Goal: Information Seeking & Learning: Compare options

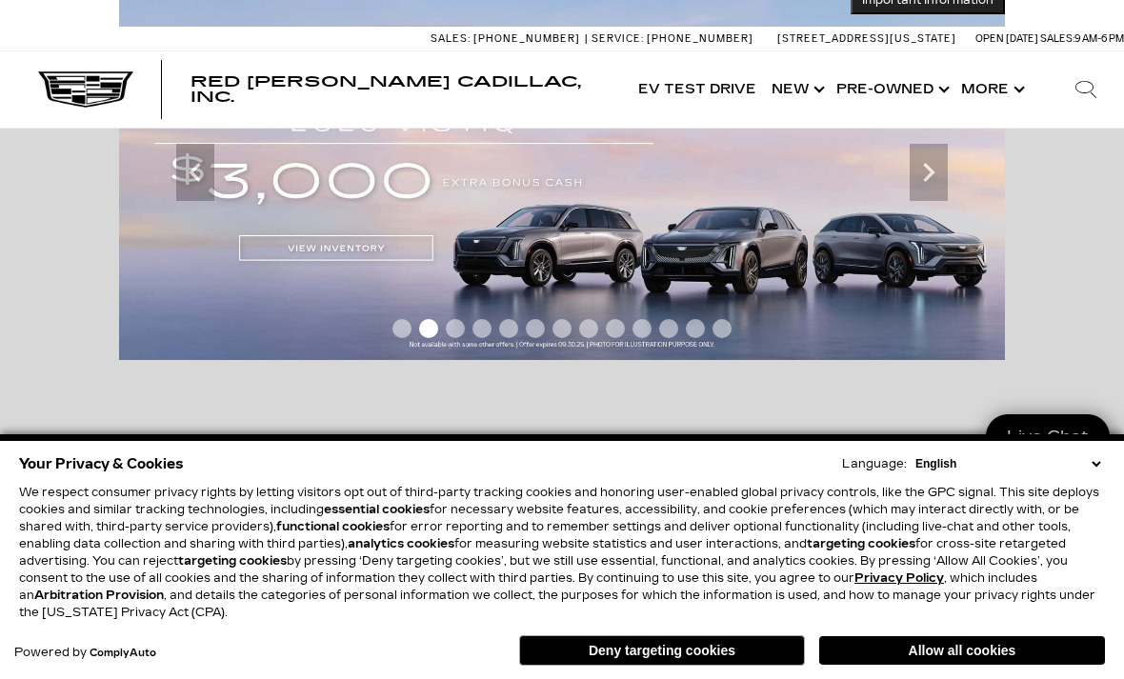
click at [933, 96] on link "Show Pre-Owned" at bounding box center [891, 89] width 125 height 76
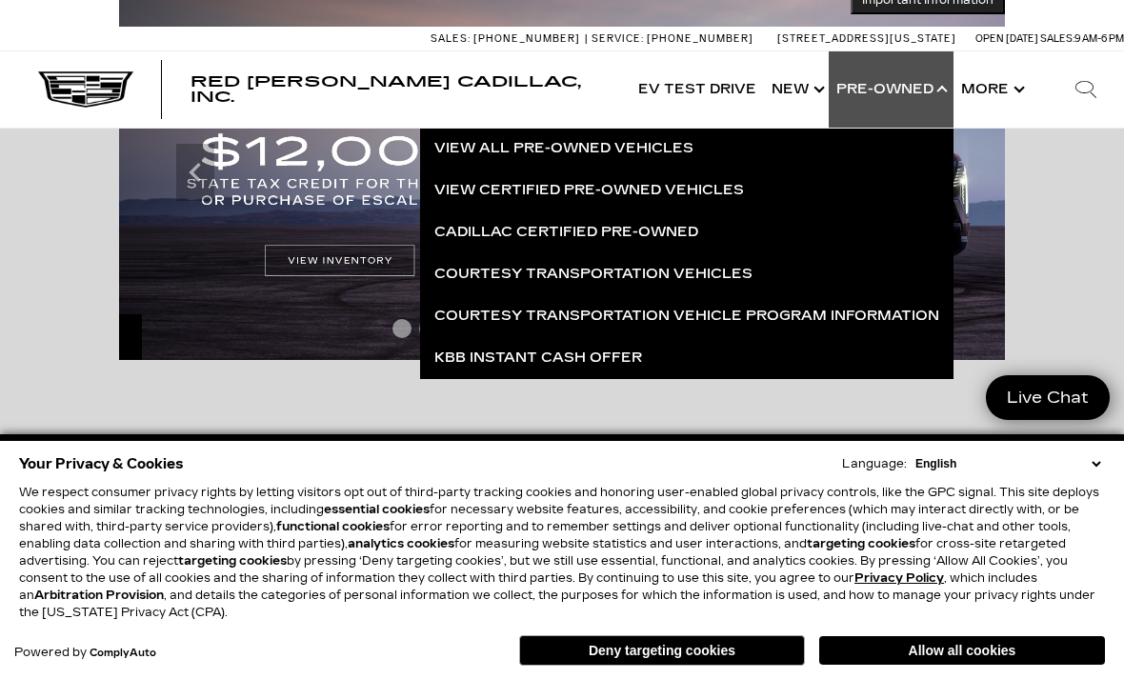
click at [708, 157] on link "View All Pre-Owned Vehicles" at bounding box center [687, 149] width 534 height 42
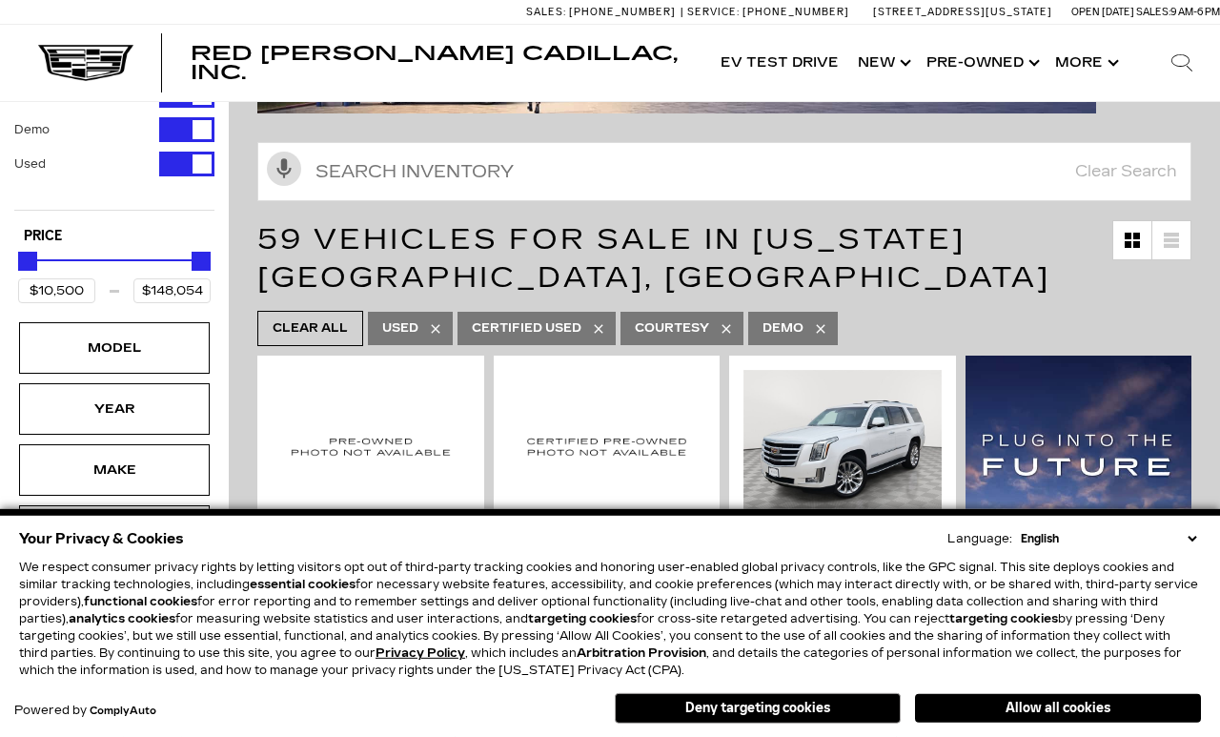
scroll to position [141, 0]
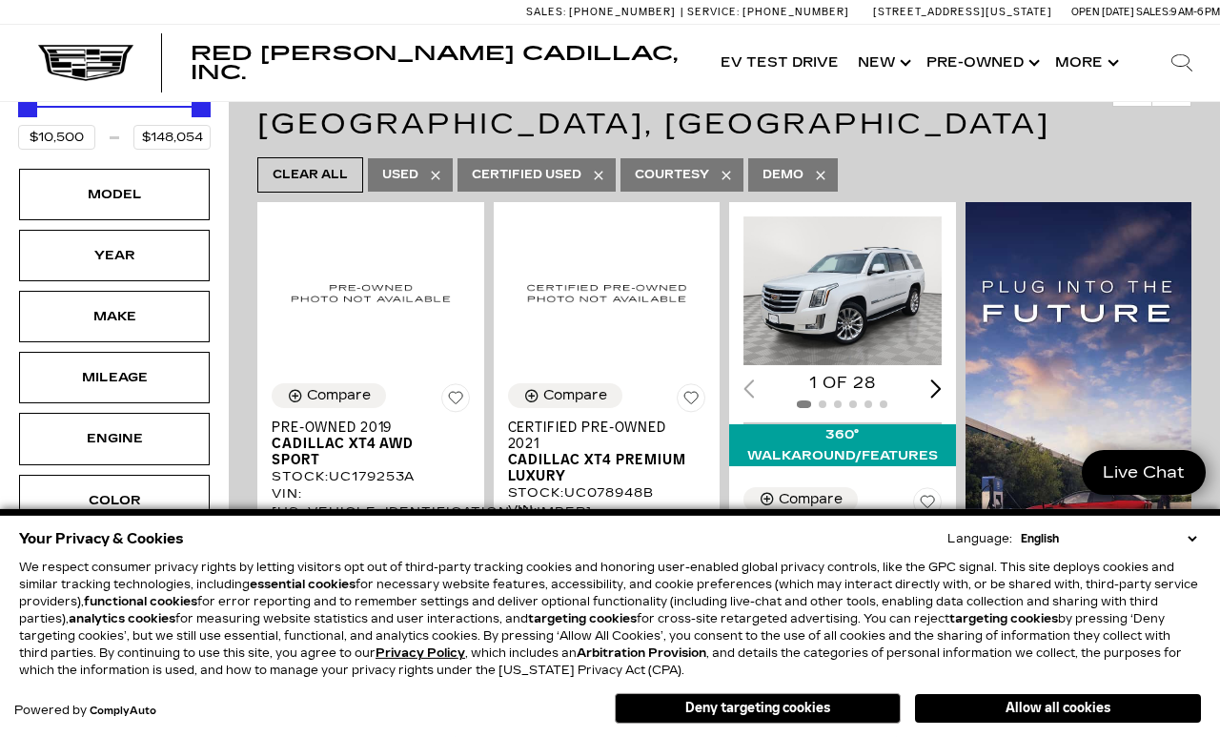
click at [105, 326] on div "Make" at bounding box center [114, 316] width 95 height 21
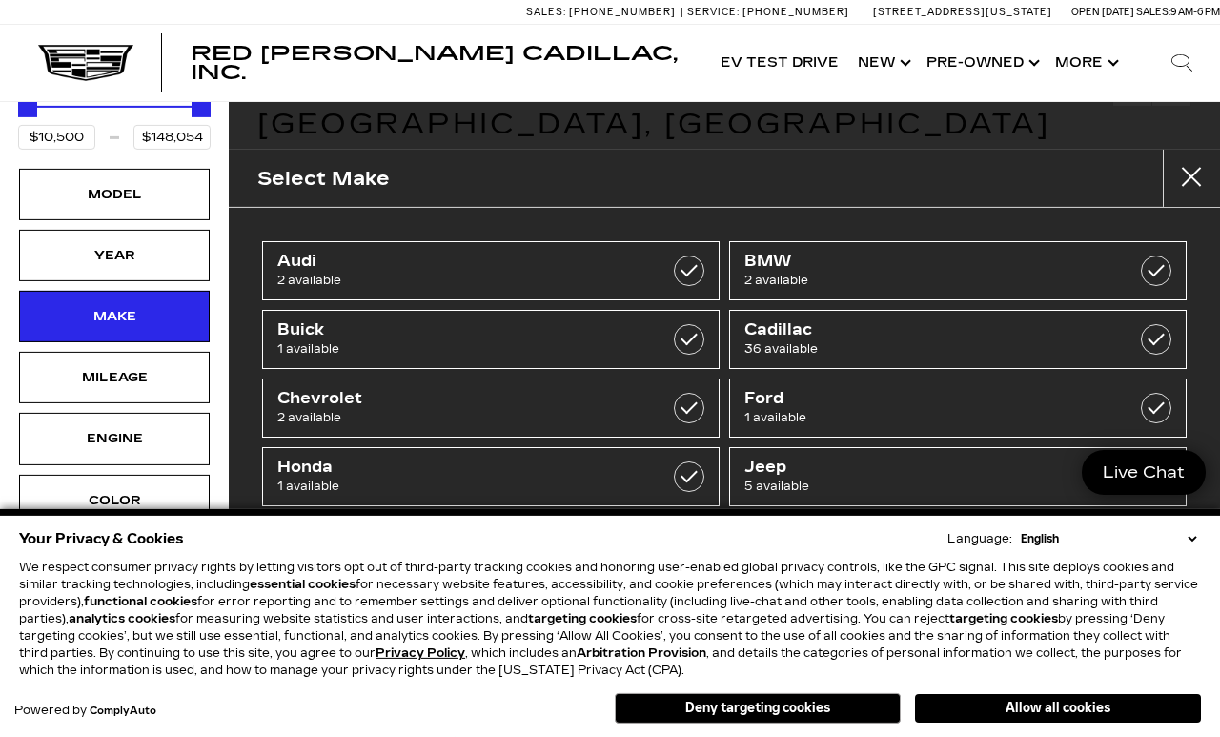
scroll to position [261, 0]
click at [1155, 276] on label at bounding box center [1156, 270] width 30 height 30
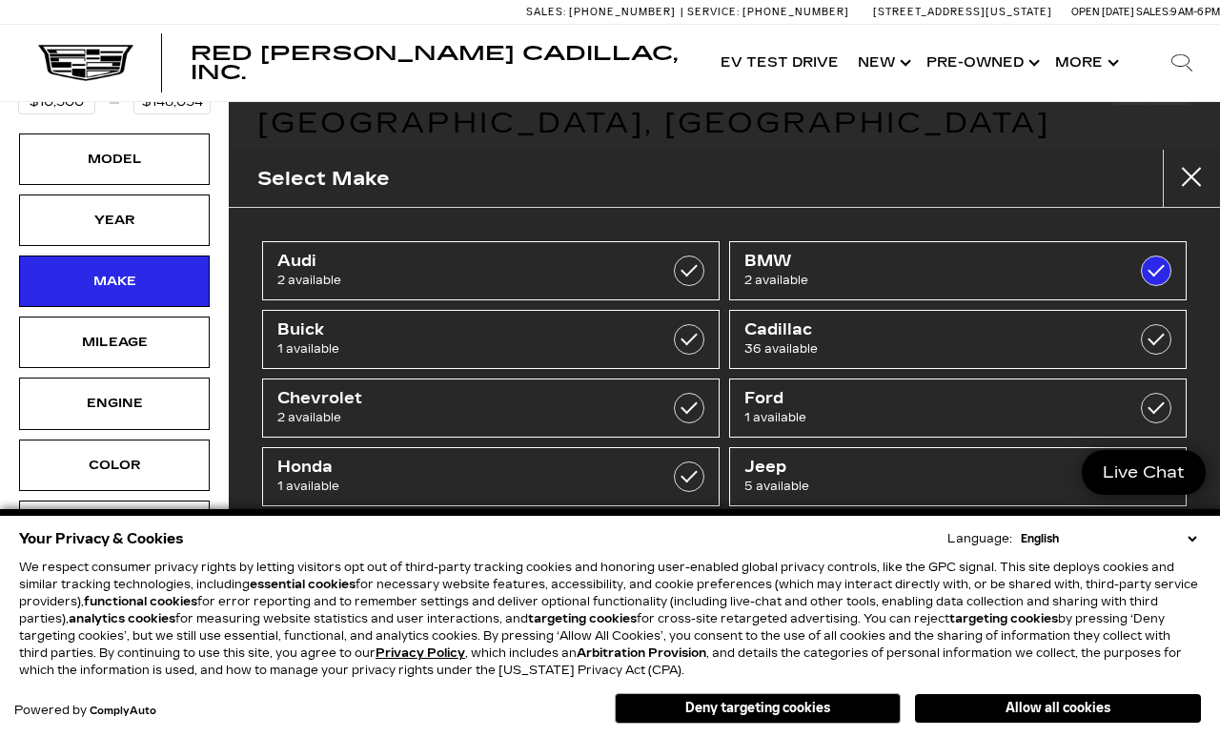
type input "$32,000"
type input "$55,000"
checkbox input "true"
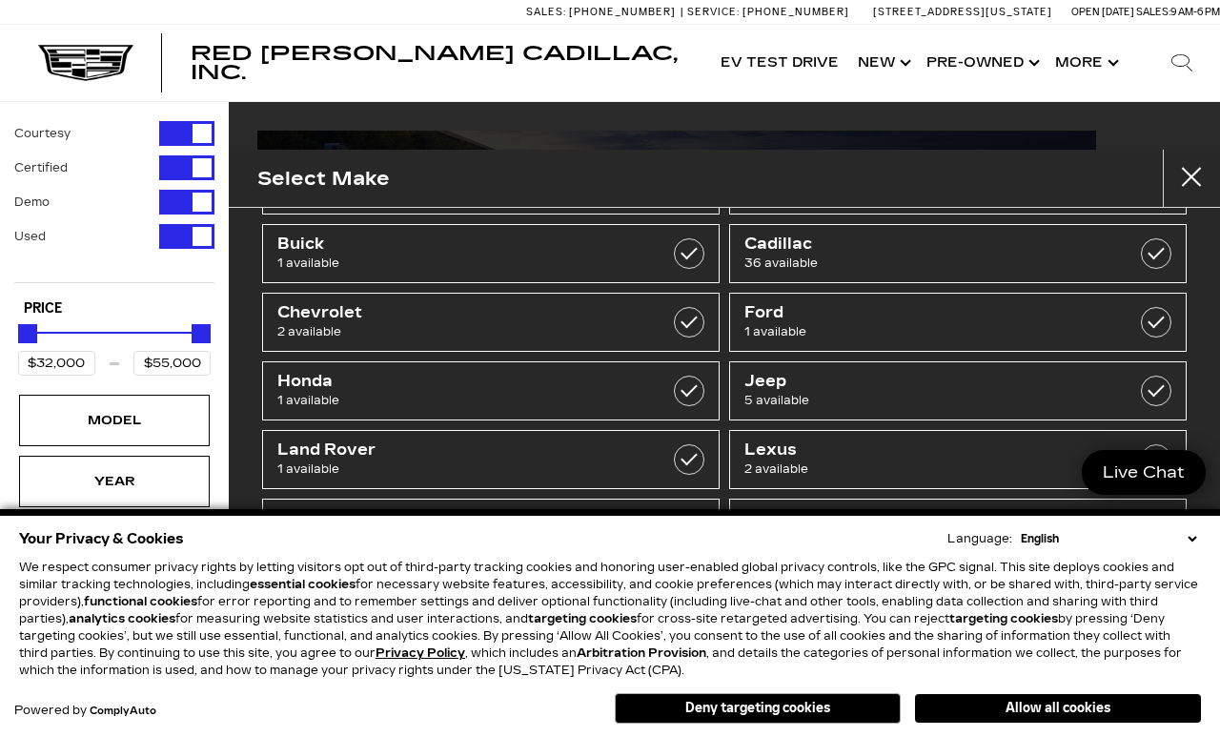
scroll to position [122, 0]
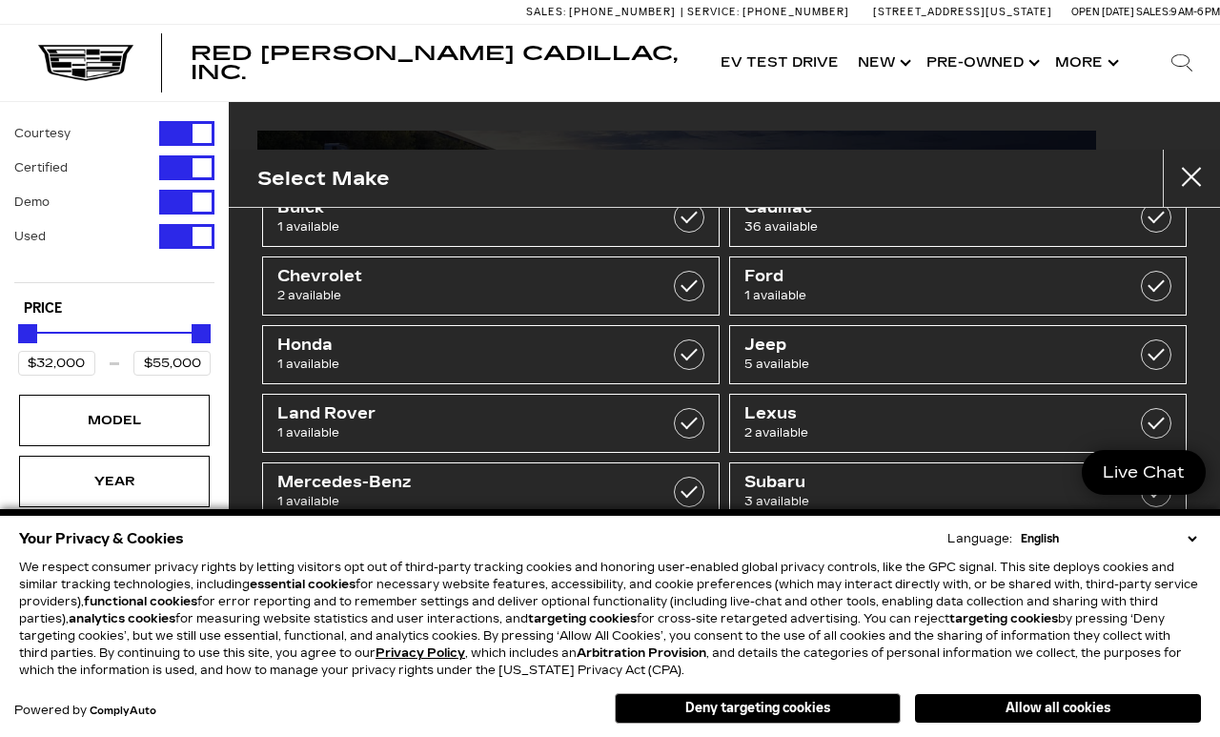
click at [1107, 223] on link "Cadillac 36 available" at bounding box center [957, 217] width 457 height 59
type input "$27,000"
type input "$148,054"
checkbox input "true"
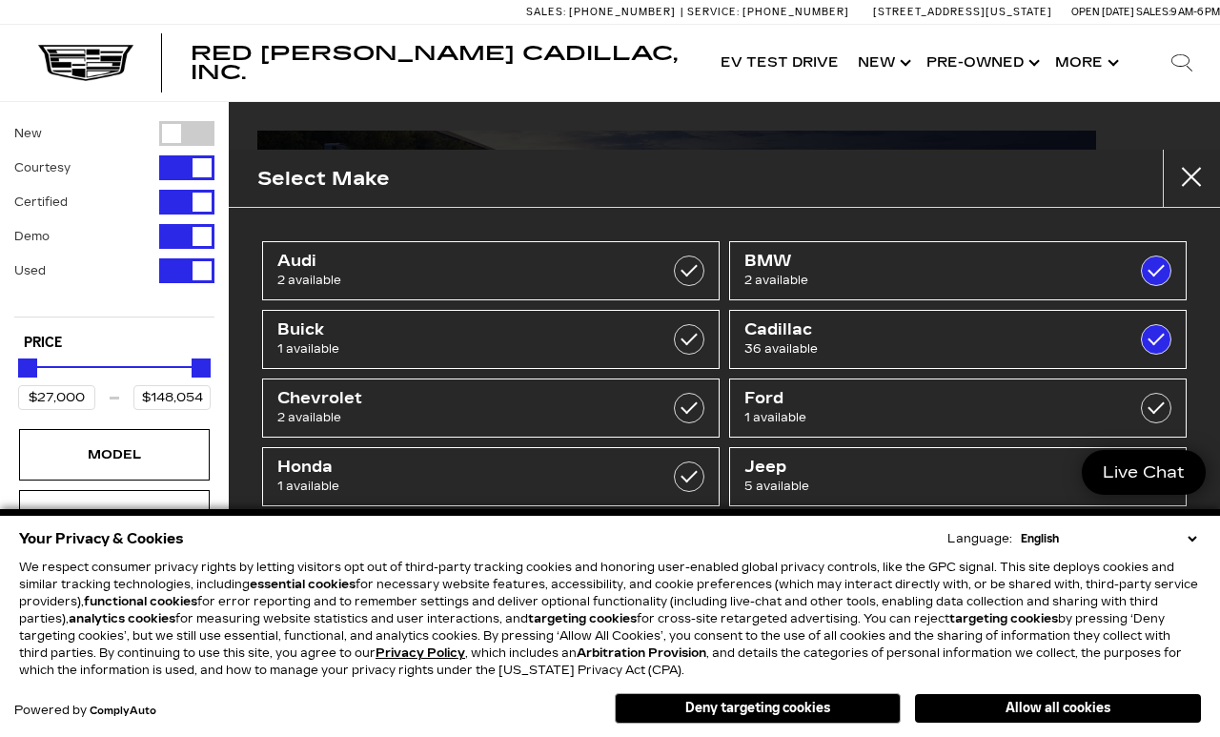
click at [1124, 268] on link "BMW 2 available" at bounding box center [957, 270] width 457 height 59
checkbox input "false"
click at [1142, 347] on label at bounding box center [1156, 339] width 30 height 30
type input "$10,500"
checkbox input "false"
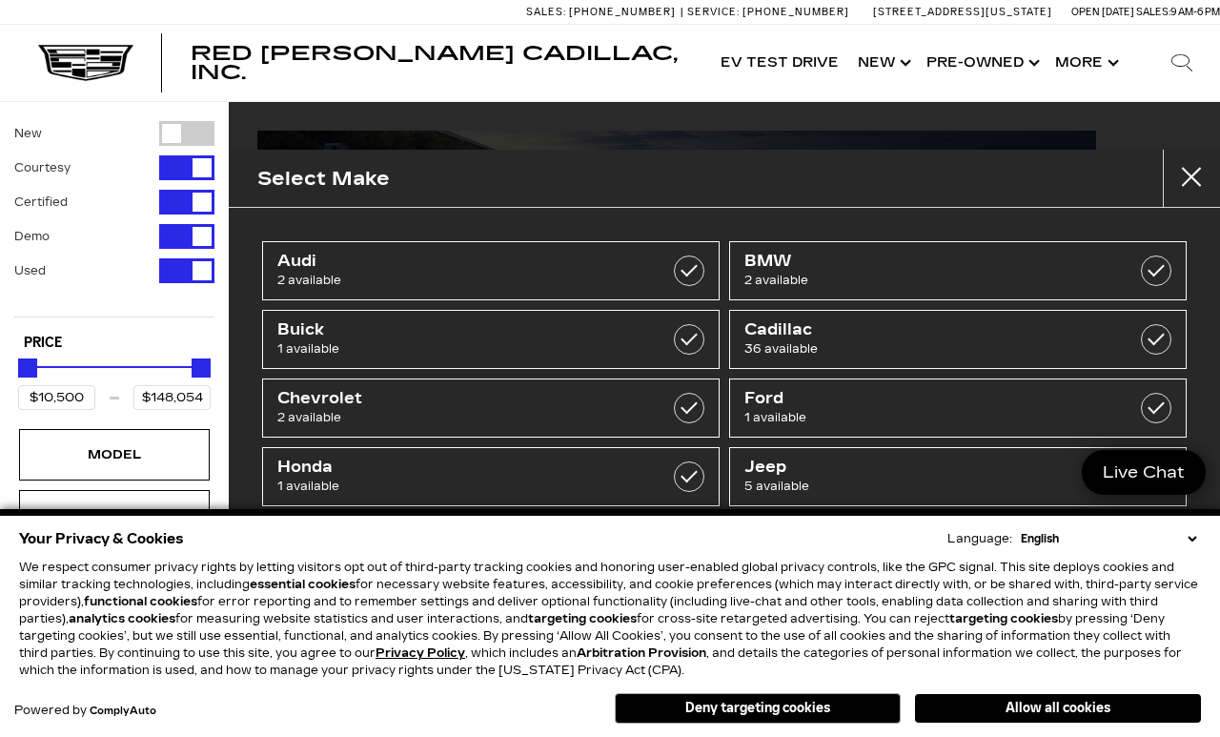
click at [1167, 339] on label at bounding box center [1156, 339] width 30 height 30
type input "$27,000"
checkbox input "true"
click at [1113, 272] on link "BMW 2 available" at bounding box center [957, 270] width 457 height 59
checkbox input "true"
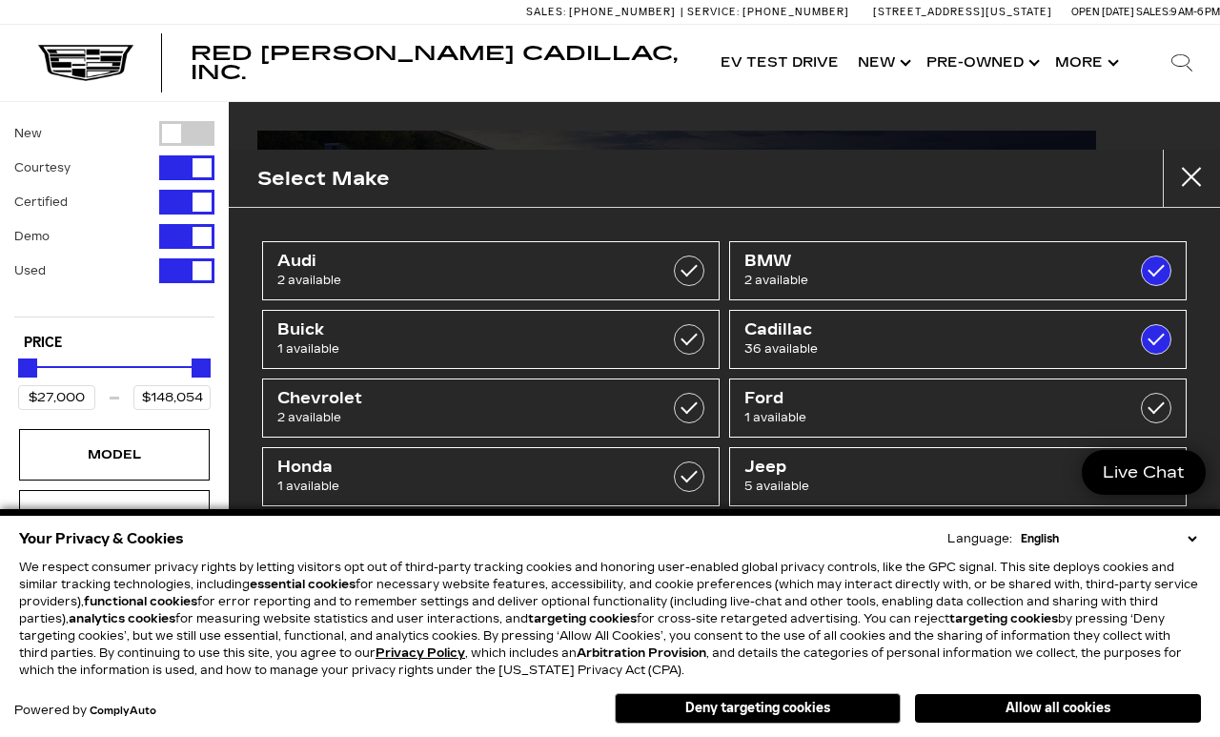
click at [1162, 335] on label at bounding box center [1156, 339] width 30 height 30
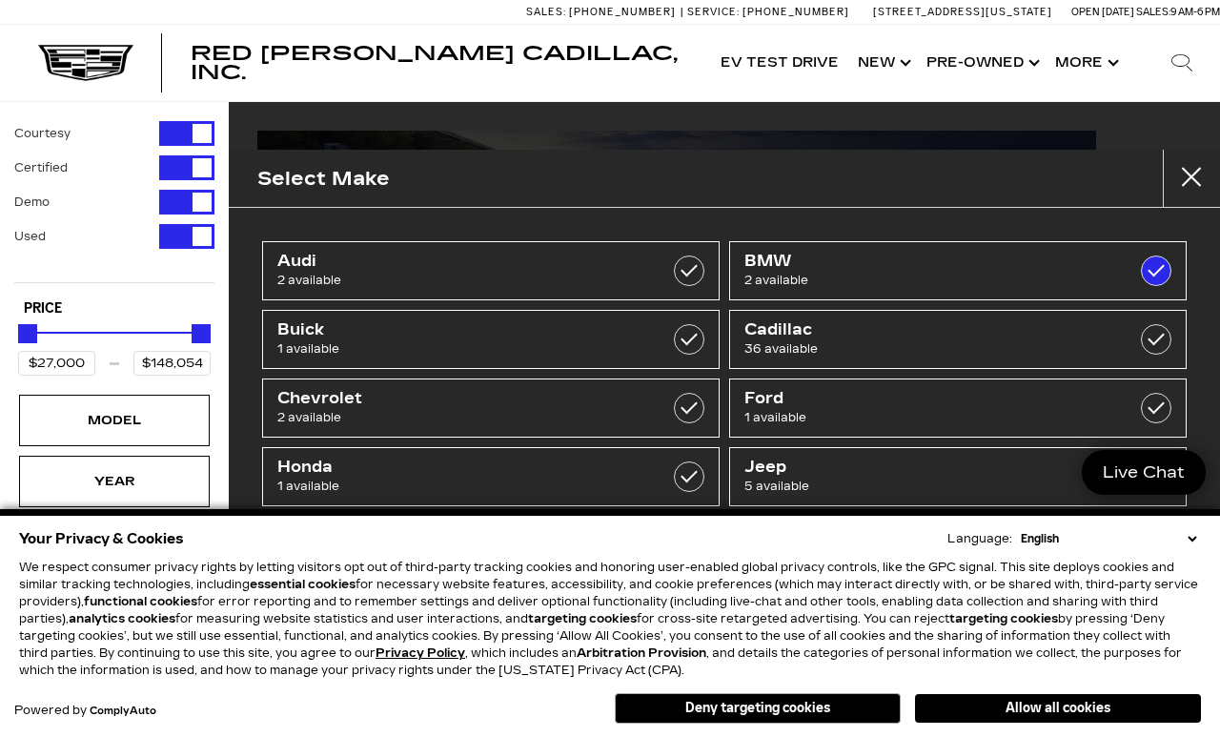
type input "$32,000"
type input "$55,000"
checkbox input "false"
click at [1164, 341] on label at bounding box center [1156, 339] width 30 height 30
type input "$27,000"
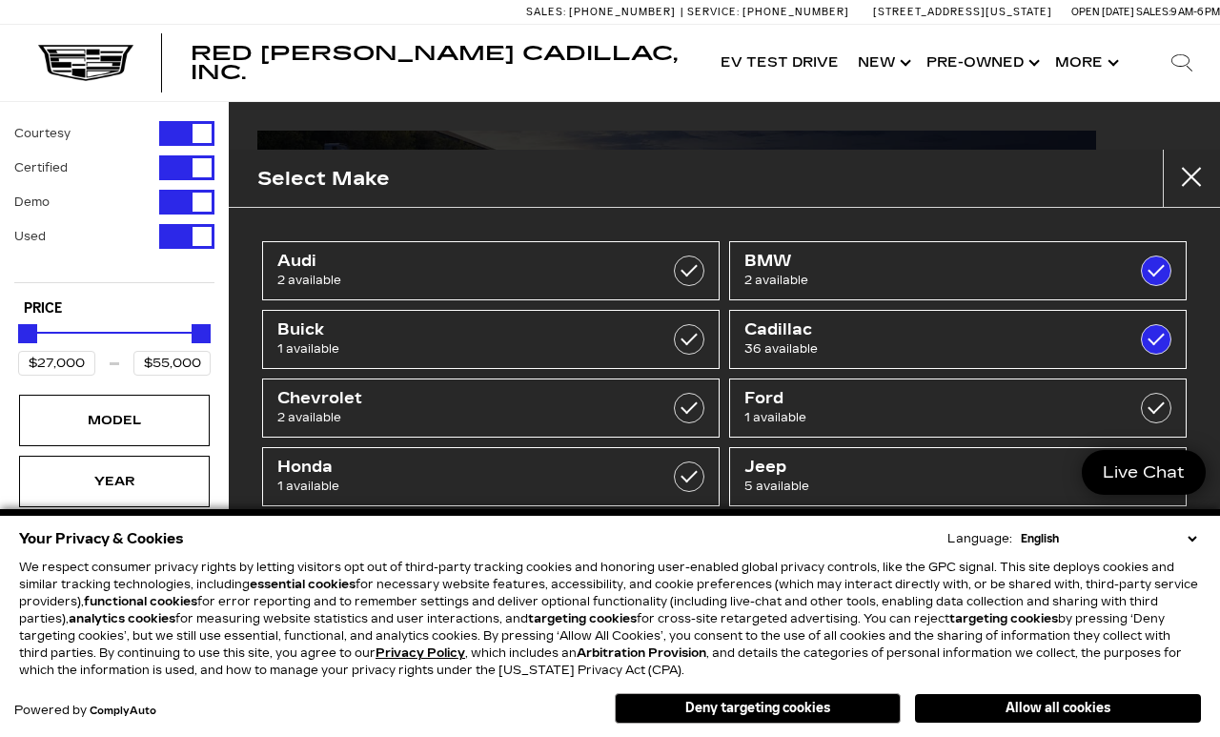
type input "$148,054"
checkbox input "true"
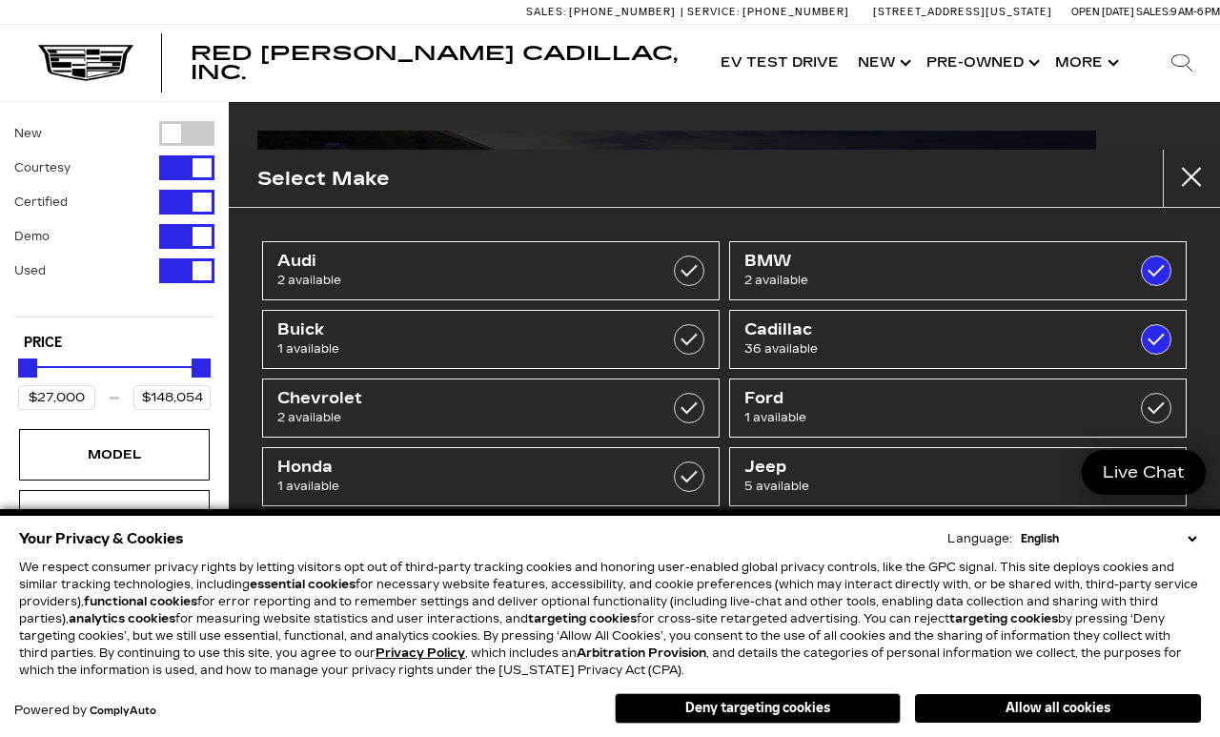
click at [1142, 269] on label at bounding box center [1156, 270] width 30 height 30
checkbox input "false"
click at [1196, 180] on button "Close" at bounding box center [1190, 178] width 57 height 57
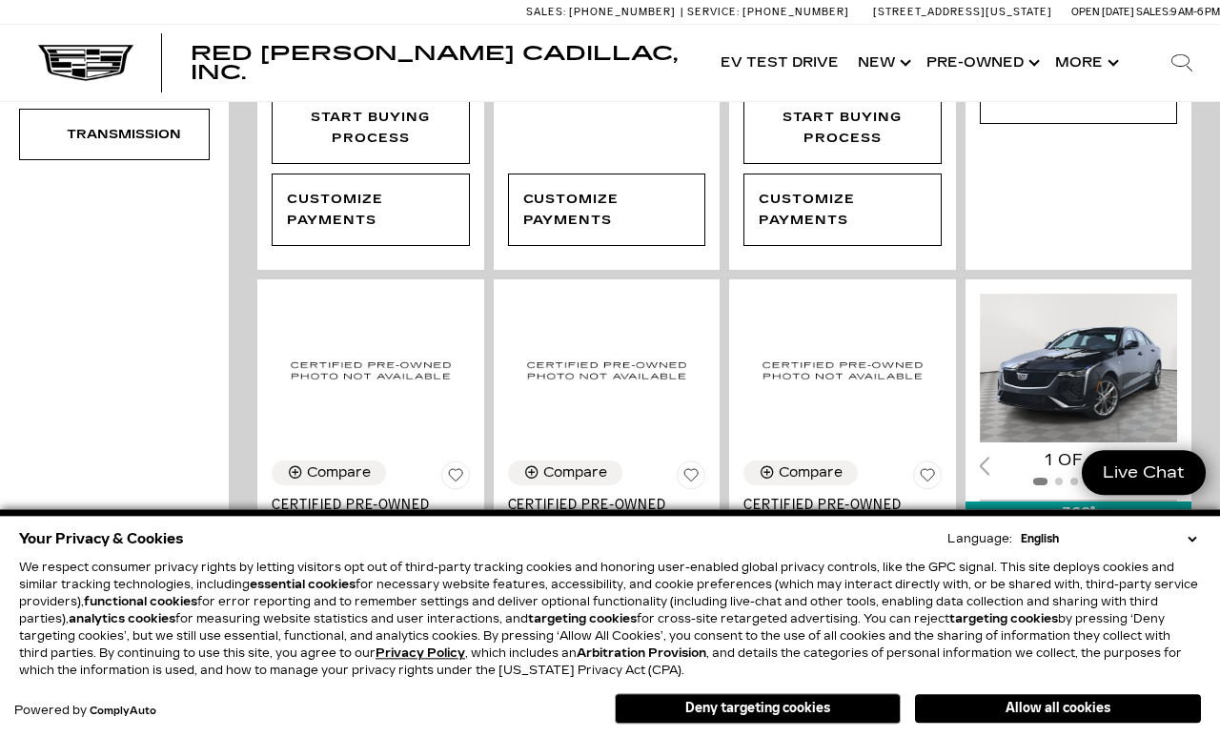
scroll to position [931, 0]
click at [1182, 547] on select "English Spanish / Español English / [GEOGRAPHIC_DATA] Korean / 한국어 Vietnamese /…" at bounding box center [1108, 538] width 185 height 17
click at [1091, 722] on button "Allow all cookies" at bounding box center [1058, 708] width 286 height 29
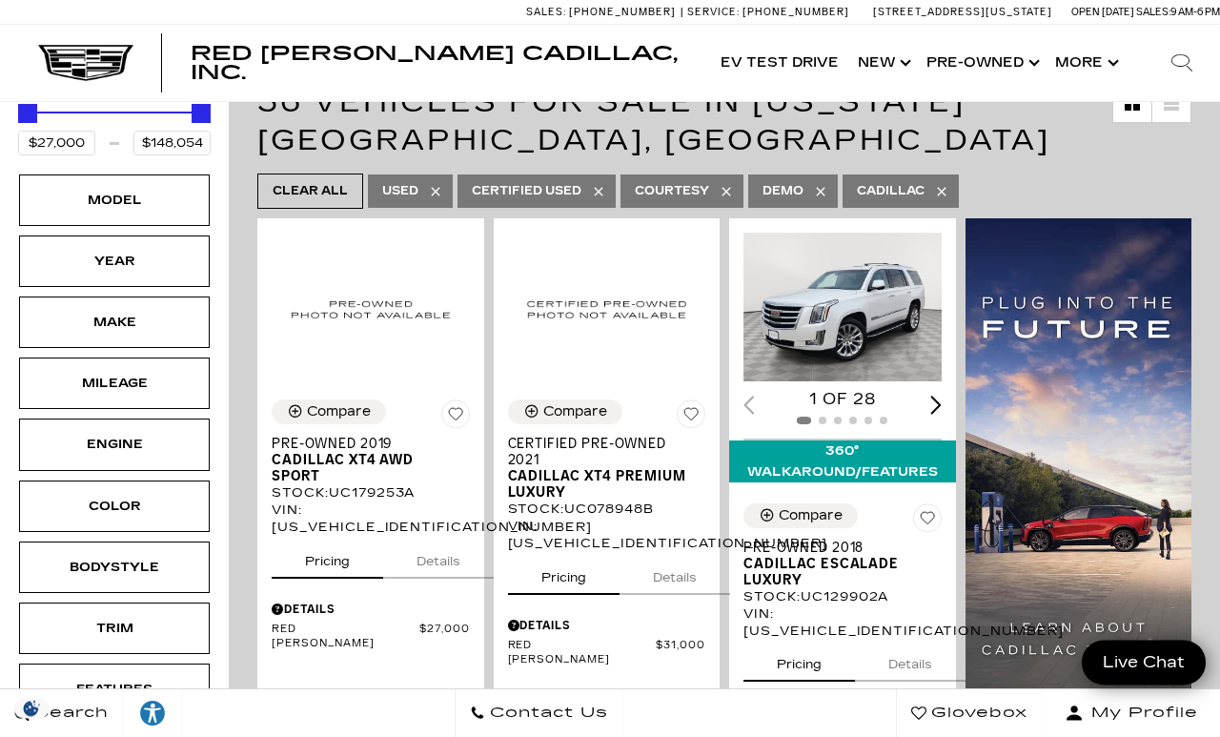
scroll to position [254, 0]
click at [90, 215] on div "Model" at bounding box center [114, 199] width 191 height 51
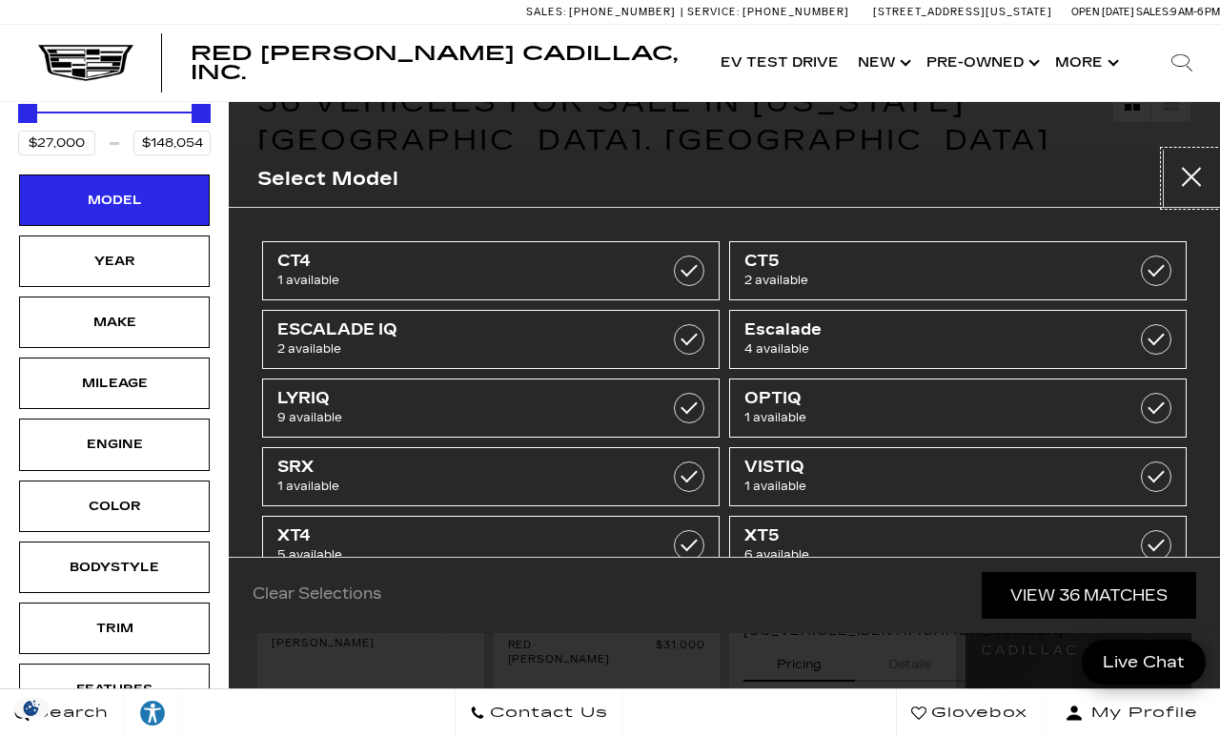
scroll to position [0, 0]
click at [68, 333] on div "Make" at bounding box center [114, 322] width 95 height 21
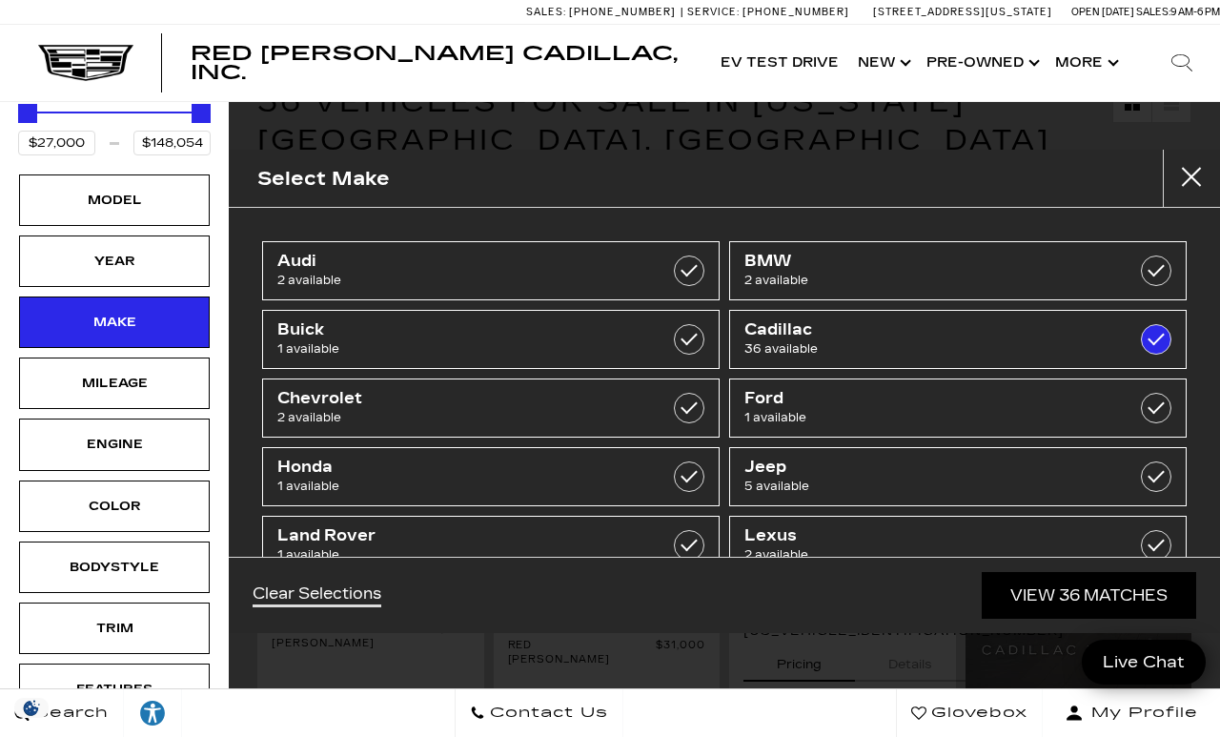
click at [1162, 268] on label at bounding box center [1156, 270] width 30 height 30
checkbox input "true"
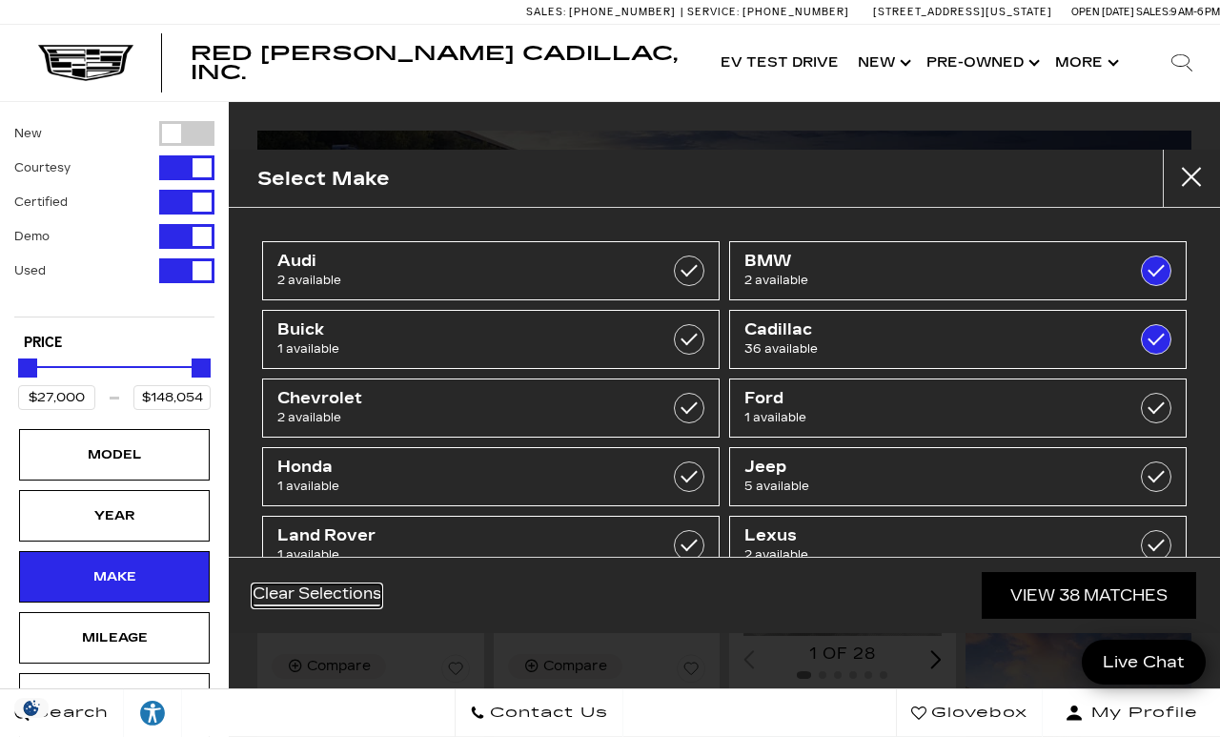
click at [379, 607] on link "Clear Selections" at bounding box center [316, 595] width 129 height 23
type input "$10,500"
checkbox input "false"
click at [1108, 277] on link "BMW 2 available" at bounding box center [957, 270] width 457 height 59
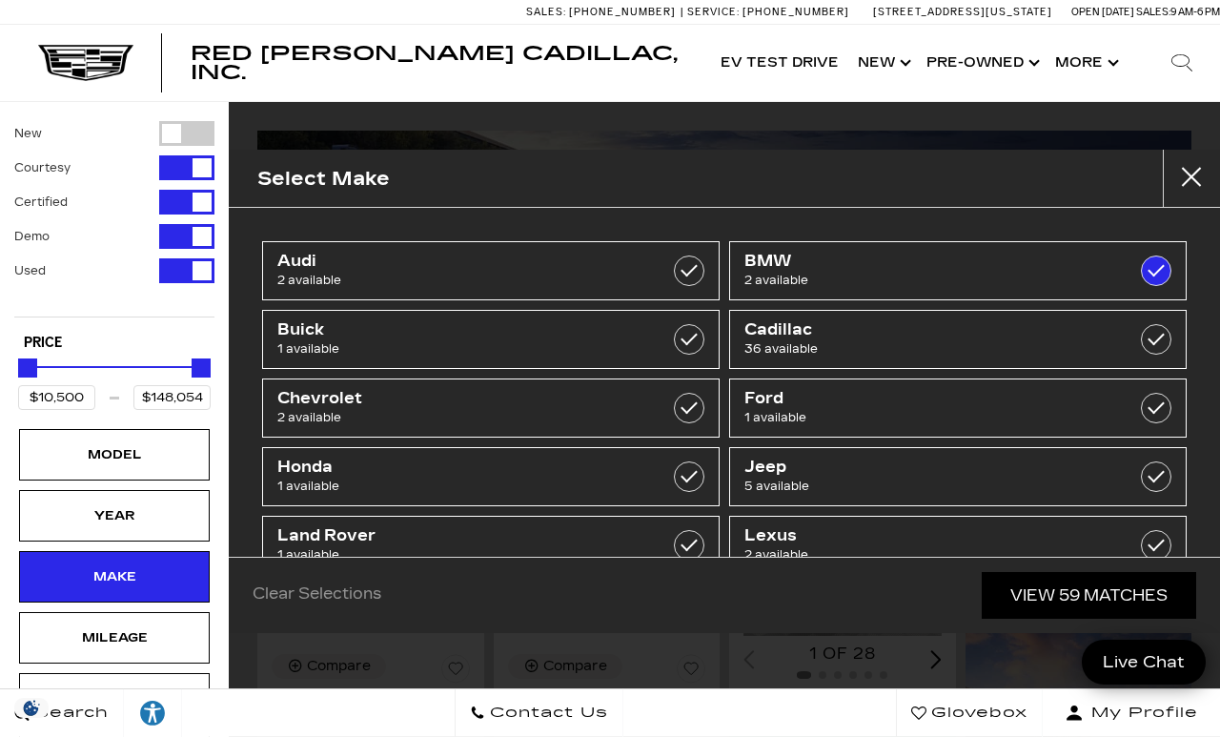
type input "$32,000"
type input "$55,000"
checkbox input "true"
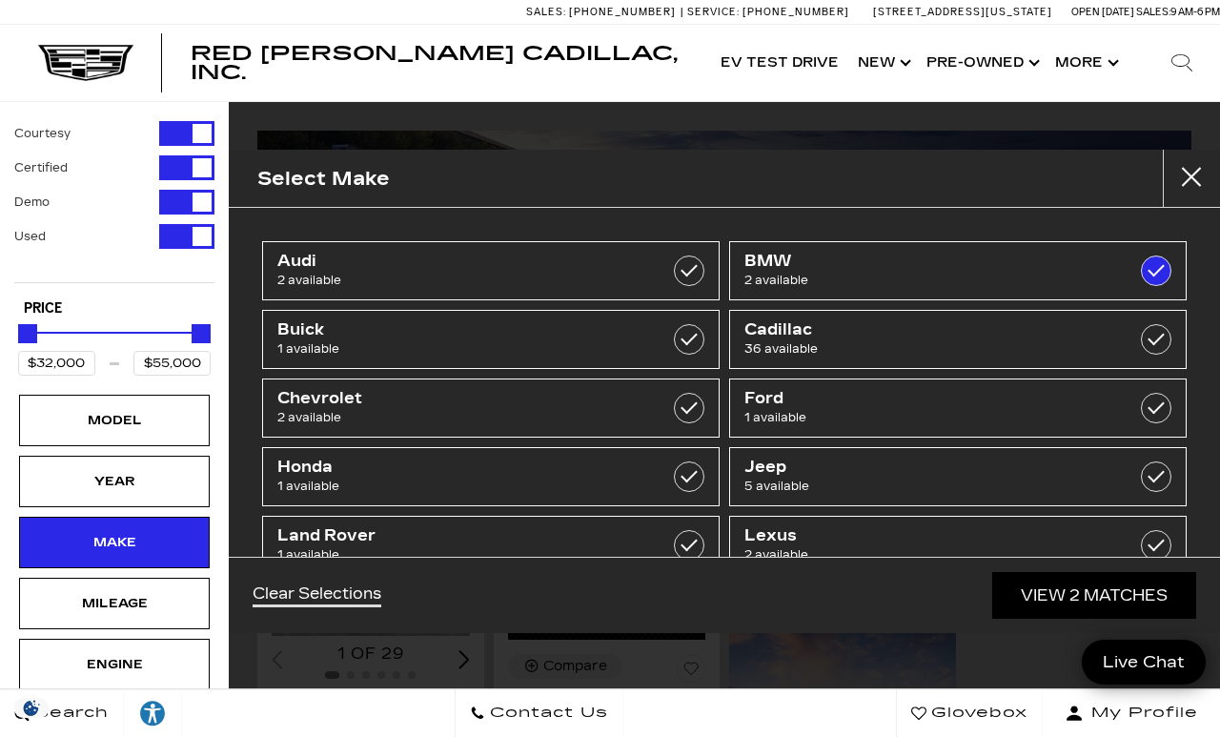
click at [1097, 618] on link "View 2 Matches" at bounding box center [1094, 595] width 204 height 47
